Goal: Navigation & Orientation: Find specific page/section

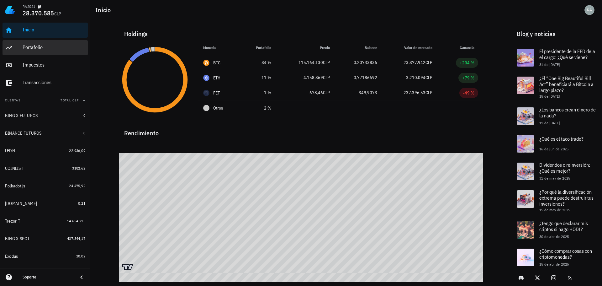
click at [39, 46] on div "Portafolio" at bounding box center [54, 47] width 63 height 6
